Goal: Task Accomplishment & Management: Manage account settings

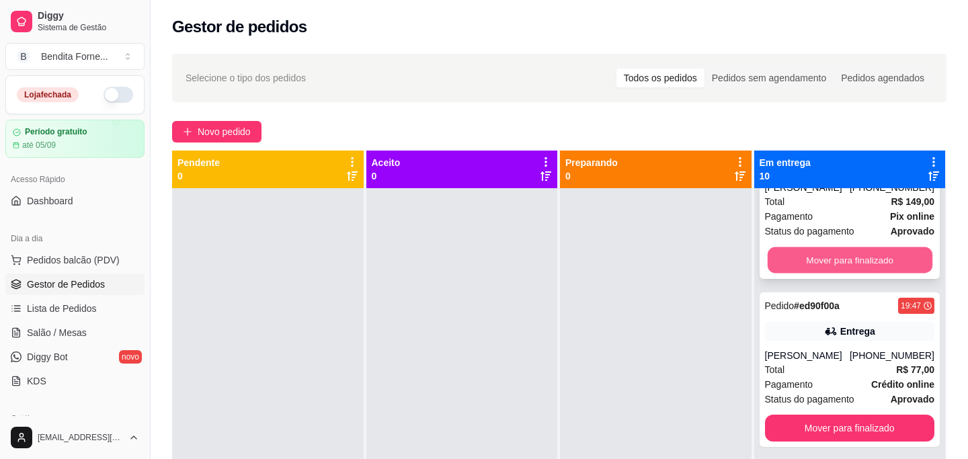
click at [876, 274] on button "Mover para finalizado" at bounding box center [849, 260] width 165 height 26
click at [876, 274] on button "Mover para finalizado" at bounding box center [850, 260] width 170 height 27
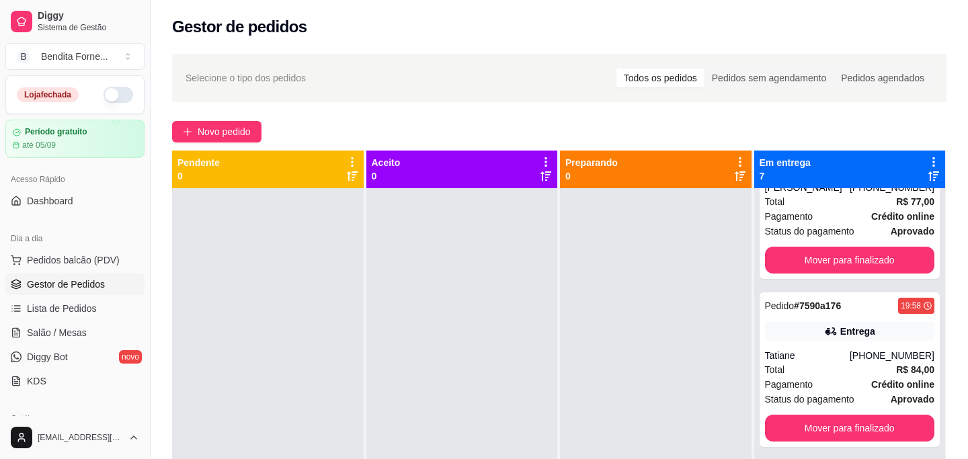
scroll to position [58, 0]
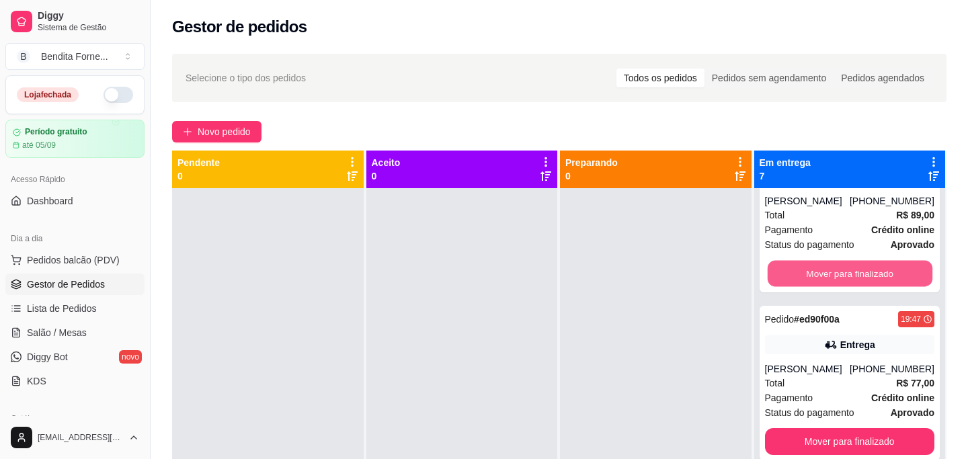
click at [876, 274] on button "Mover para finalizado" at bounding box center [849, 274] width 165 height 26
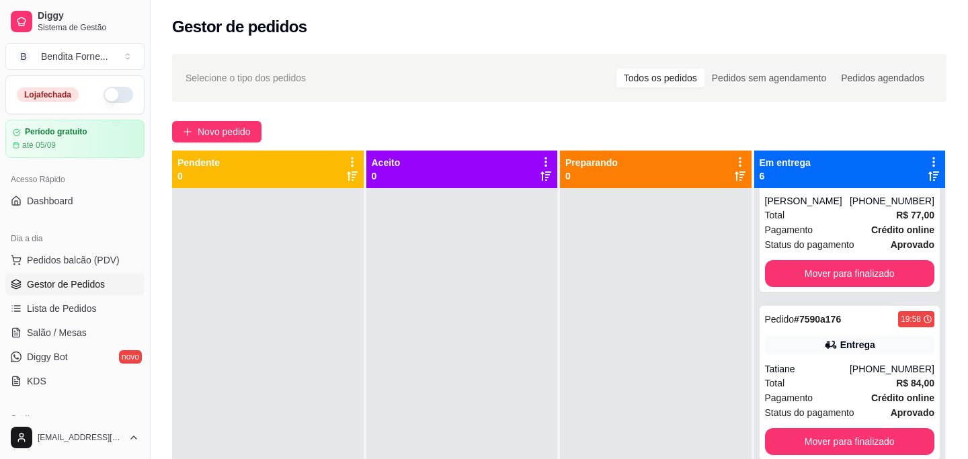
scroll to position [0, 0]
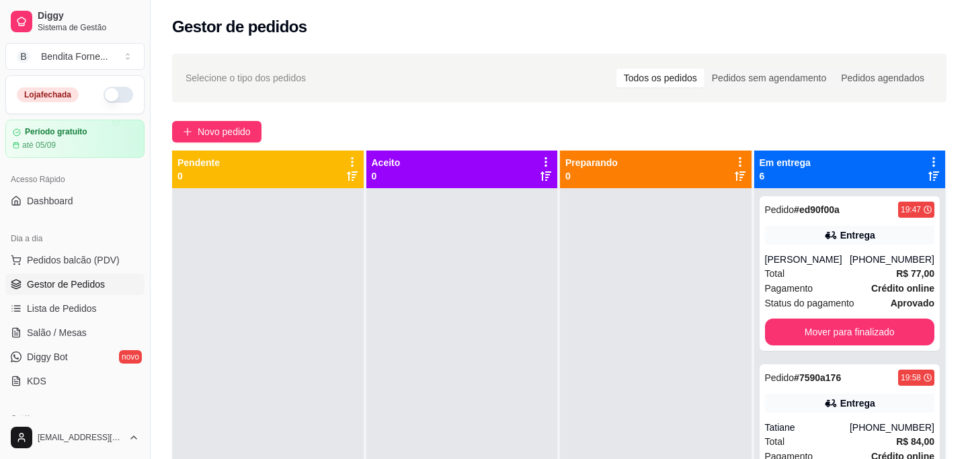
click at [876, 274] on div "Total R$ 77,00" at bounding box center [850, 273] width 170 height 15
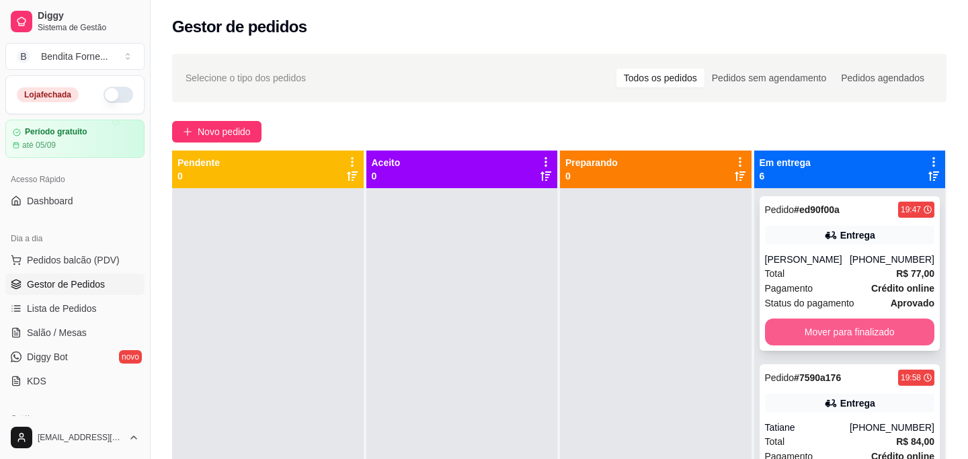
click at [814, 329] on button "Mover para finalizado" at bounding box center [850, 332] width 170 height 27
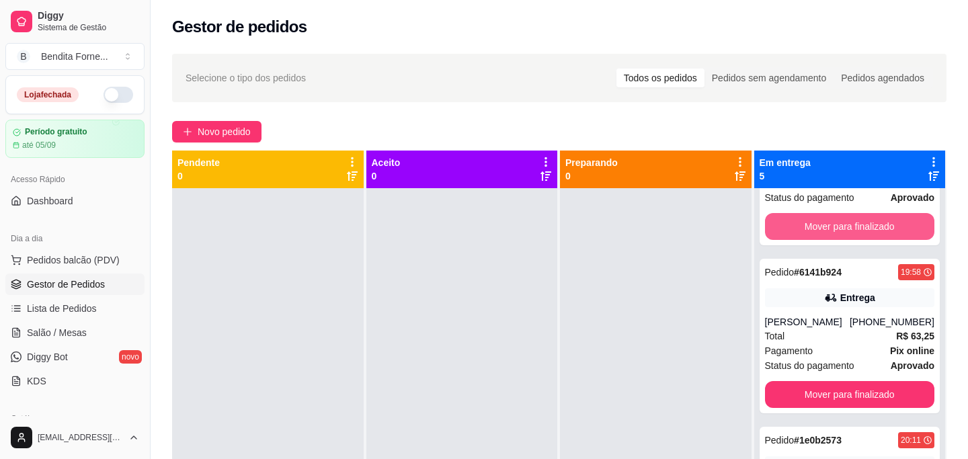
scroll to position [108, 0]
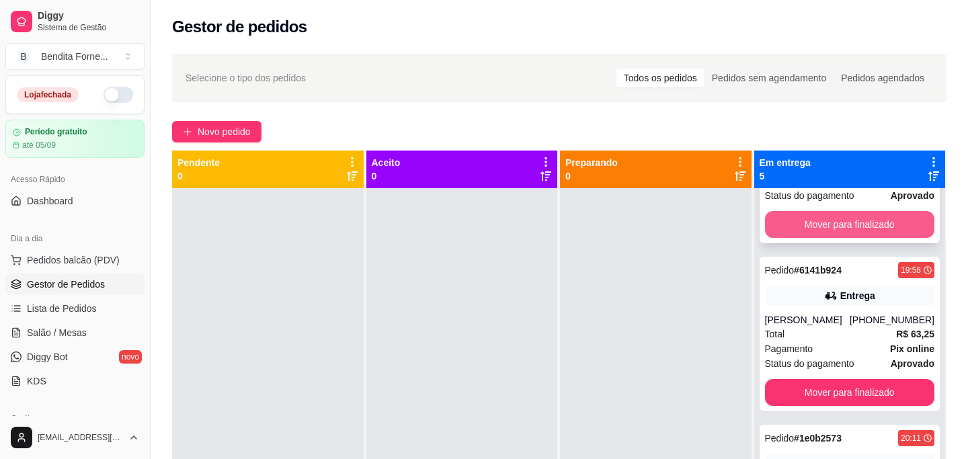
click at [842, 225] on button "Mover para finalizado" at bounding box center [850, 224] width 170 height 27
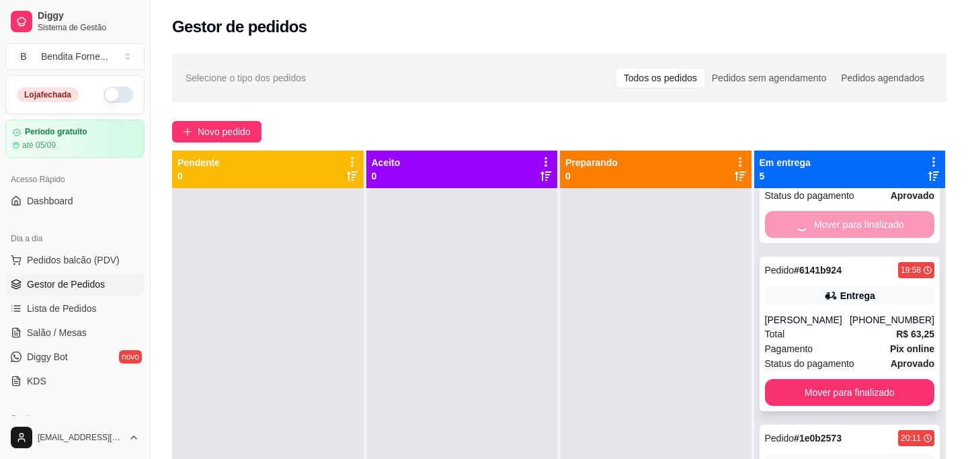
scroll to position [0, 0]
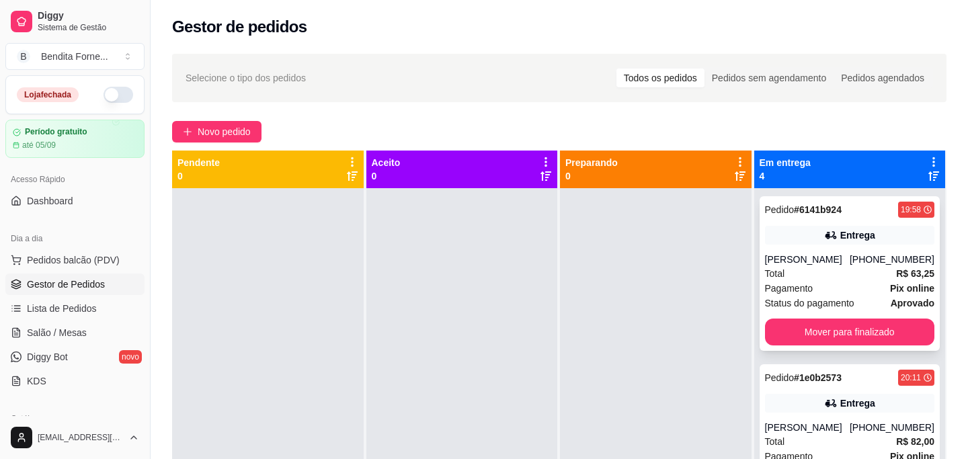
click at [844, 313] on div "Pedido # 6141b924 19:58 Entrega [PERSON_NAME] [PHONE_NUMBER] Total R$ 63,25 Pag…" at bounding box center [850, 273] width 181 height 155
click at [817, 336] on button "Mover para finalizado" at bounding box center [850, 332] width 170 height 27
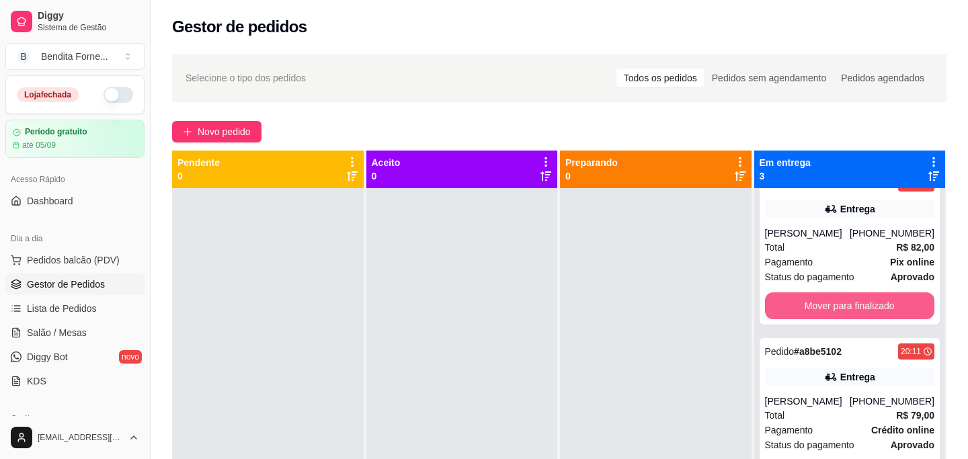
scroll to position [28, 0]
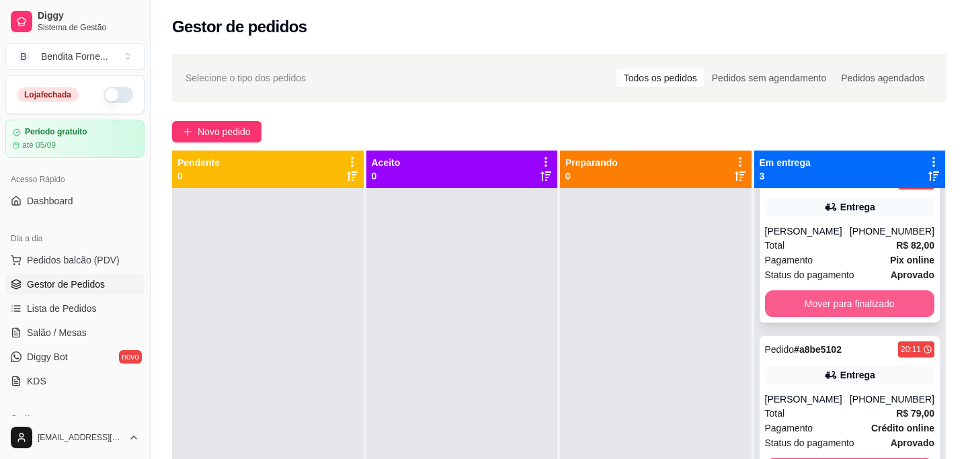
click at [820, 298] on button "Mover para finalizado" at bounding box center [850, 303] width 170 height 27
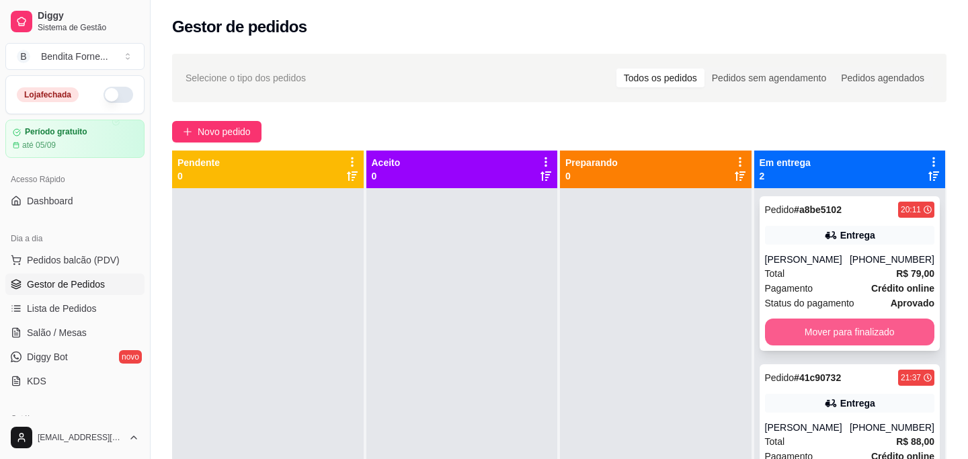
click at [820, 337] on button "Mover para finalizado" at bounding box center [850, 332] width 170 height 27
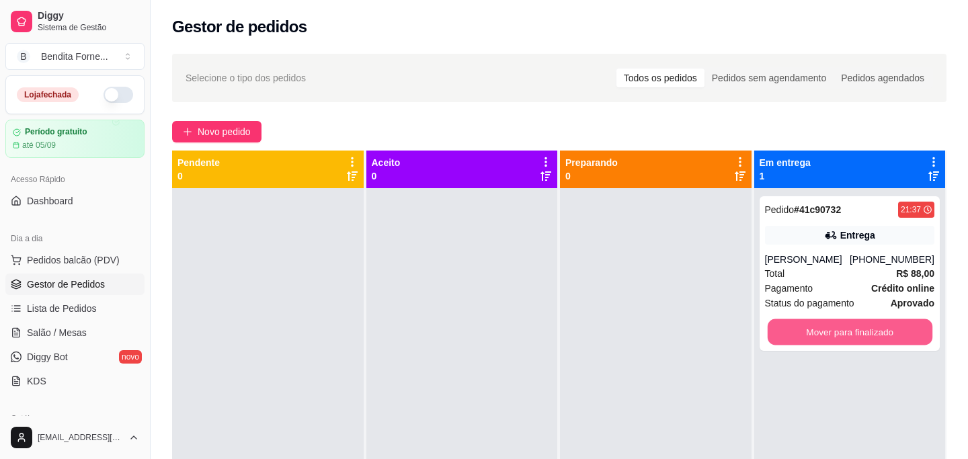
click at [820, 337] on button "Mover para finalizado" at bounding box center [849, 332] width 165 height 26
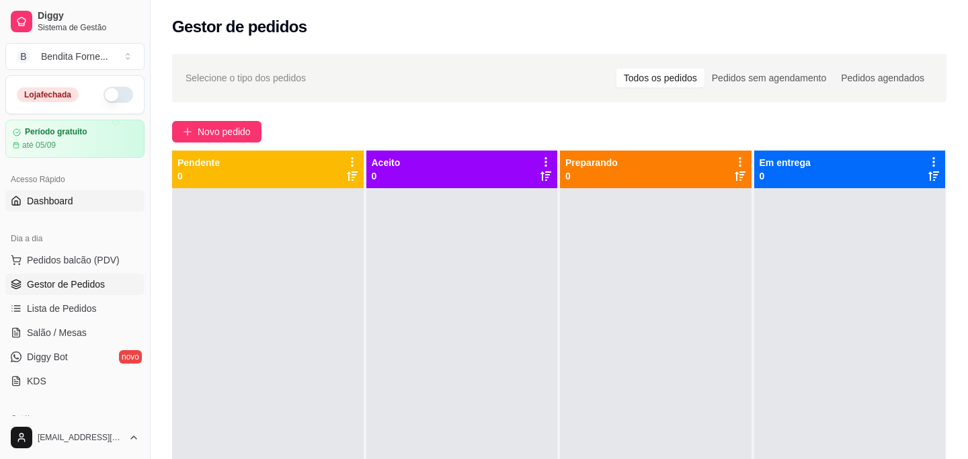
click at [56, 201] on span "Dashboard" at bounding box center [50, 200] width 46 height 13
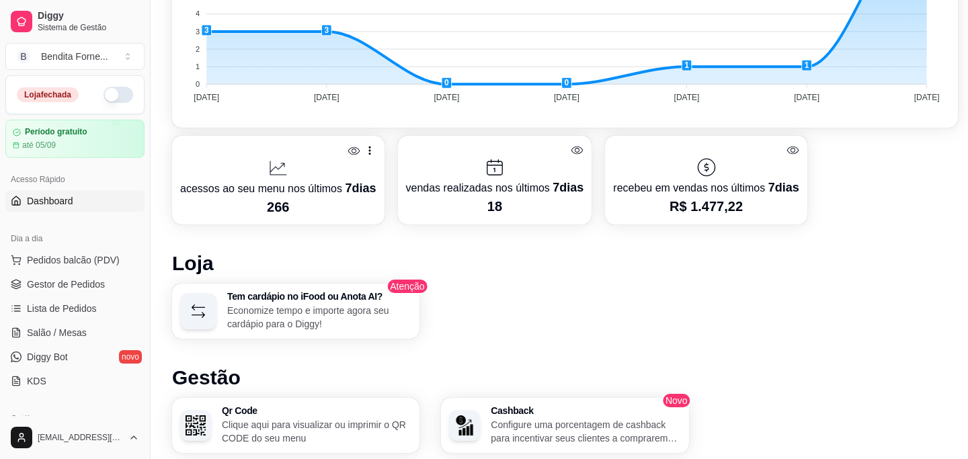
click at [372, 148] on icon at bounding box center [369, 150] width 13 height 13
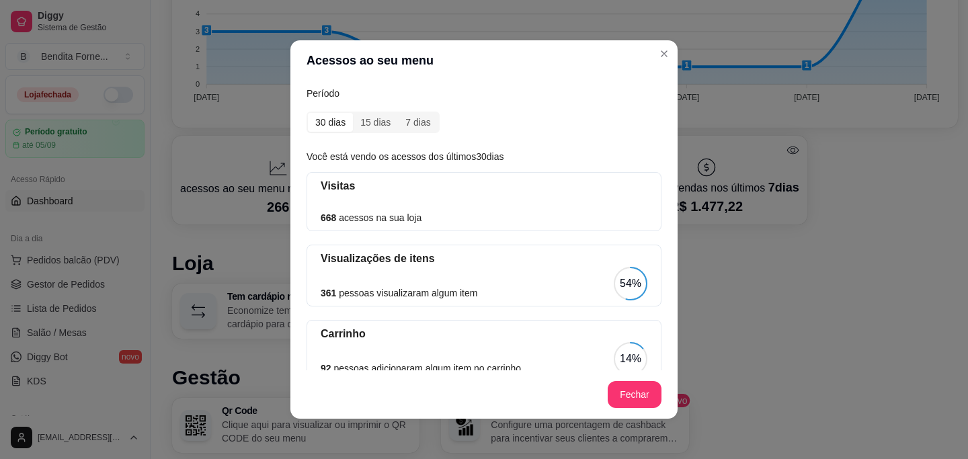
click at [338, 117] on div "30 dias" at bounding box center [330, 122] width 45 height 19
click at [308, 113] on input "30 dias" at bounding box center [308, 113] width 0 height 0
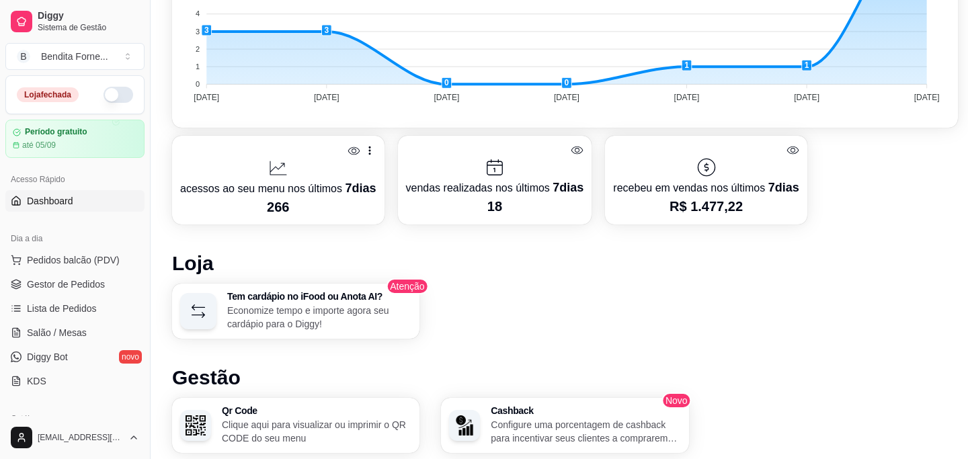
click at [799, 149] on icon at bounding box center [792, 150] width 13 height 13
